Goal: Information Seeking & Learning: Learn about a topic

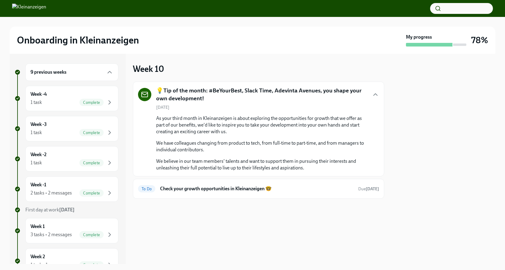
scroll to position [257, 0]
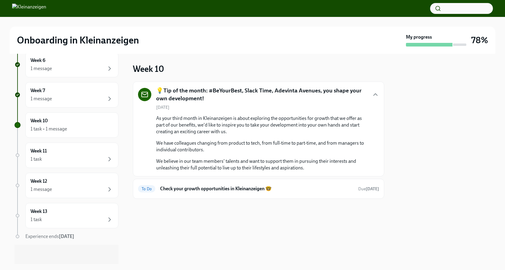
click at [169, 107] on span "[DATE]" at bounding box center [162, 108] width 13 height 6
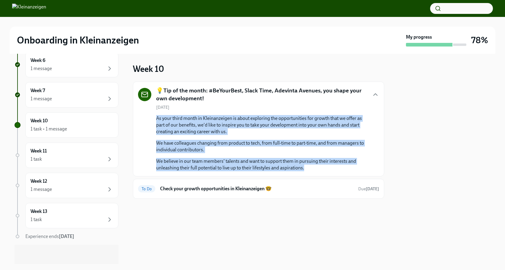
drag, startPoint x: 154, startPoint y: 119, endPoint x: 337, endPoint y: 165, distance: 188.5
click at [337, 165] on div "[DATE] As your third month in Kleinanzeigen is about exploring the opportunitie…" at bounding box center [258, 138] width 241 height 67
click at [307, 141] on p "We have colleagues changing from product to tech, from full-time to part-time, …" at bounding box center [262, 146] width 213 height 13
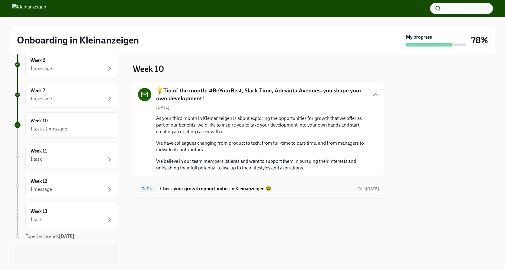
click at [260, 187] on h6 "Check your growth opportunities in Kleinanzeigen 🤓" at bounding box center [256, 188] width 193 height 7
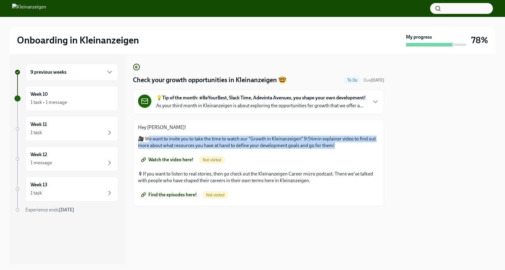
drag, startPoint x: 149, startPoint y: 138, endPoint x: 337, endPoint y: 147, distance: 188.4
click at [337, 147] on p "🎥 We want to invite you to take the time to watch our "Growth in Kleinanzeigen"…" at bounding box center [258, 142] width 241 height 13
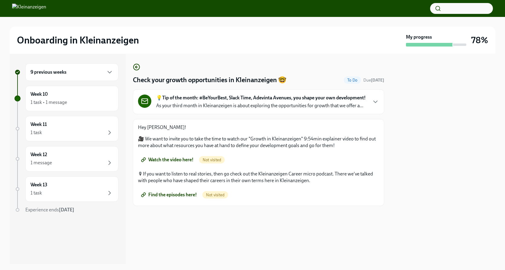
click at [305, 132] on div "Hey [PERSON_NAME]! 🎥 We want to invite you to take the time to watch our "Growt…" at bounding box center [258, 136] width 241 height 25
click at [182, 159] on span "Watch the video here!" at bounding box center [167, 160] width 51 height 6
click at [183, 194] on span "Find the episodes here!" at bounding box center [169, 195] width 55 height 6
click at [46, 124] on h6 "Week 11" at bounding box center [39, 124] width 16 height 7
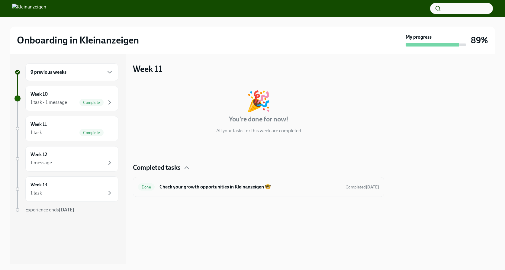
click at [214, 185] on h6 "Check your growth opportunities in Kleinanzeigen 🤓" at bounding box center [250, 187] width 181 height 7
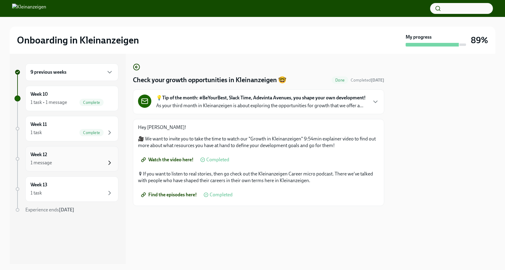
click at [111, 160] on icon "button" at bounding box center [109, 162] width 7 height 7
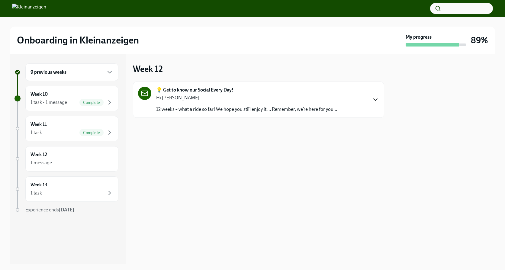
click at [379, 99] on icon "button" at bounding box center [375, 99] width 7 height 7
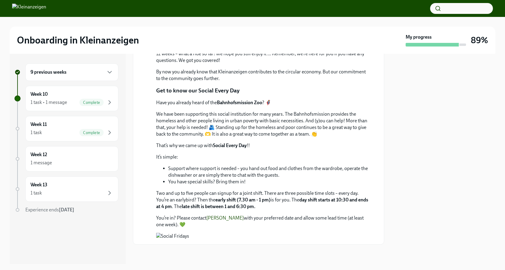
scroll to position [209, 0]
click at [89, 183] on div "Week 13 1 task" at bounding box center [72, 189] width 83 height 15
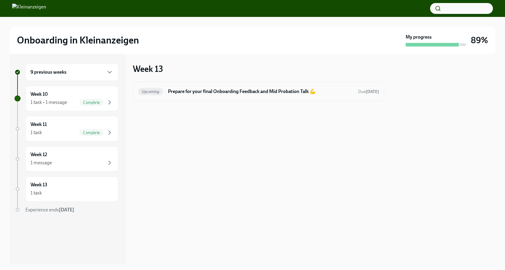
click at [247, 92] on h6 "Prepare for your final Onboarding Feedback and Mid Probation Talk 💪" at bounding box center [260, 91] width 185 height 7
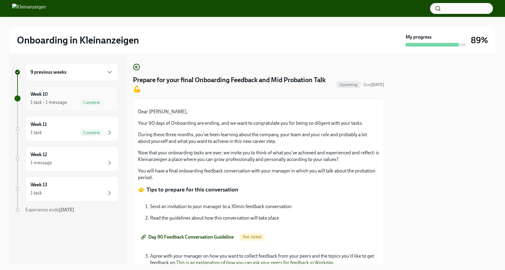
click at [74, 97] on div "Week 10 1 task • 1 message Complete" at bounding box center [72, 98] width 83 height 15
